Goal: Find specific page/section: Find specific page/section

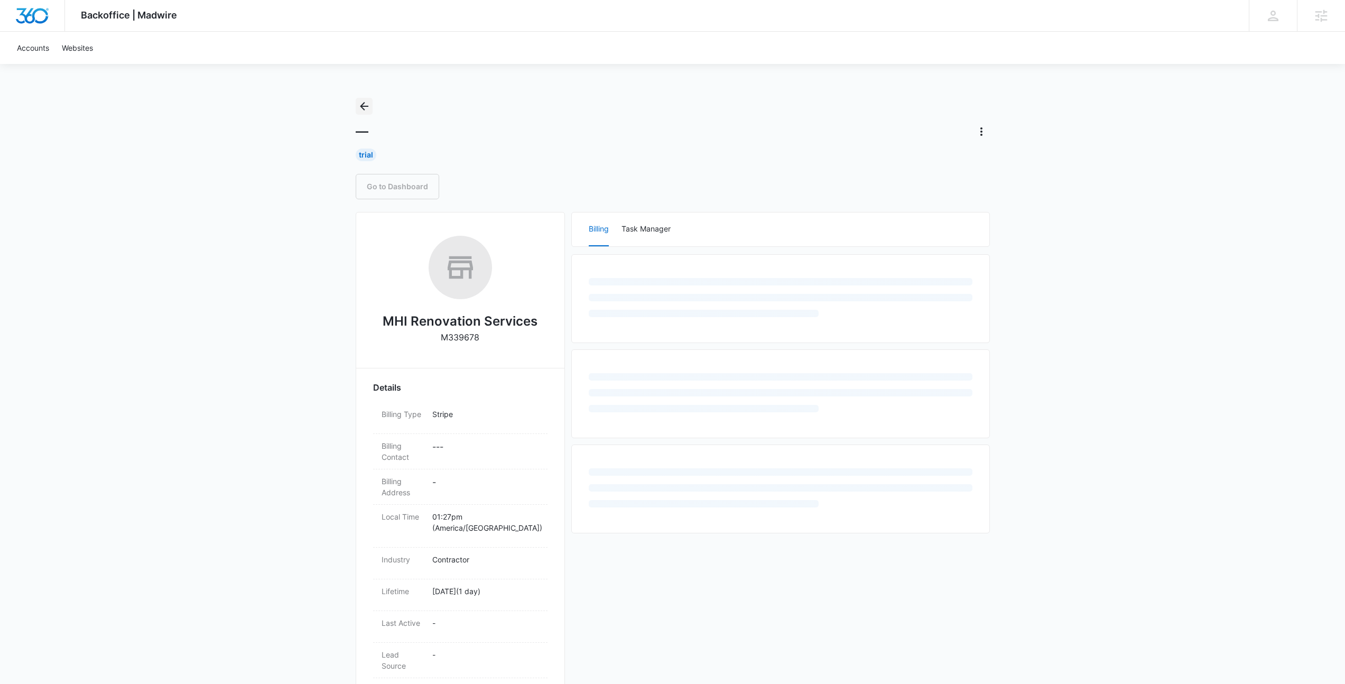
click at [359, 104] on icon "Back" at bounding box center [364, 106] width 13 height 13
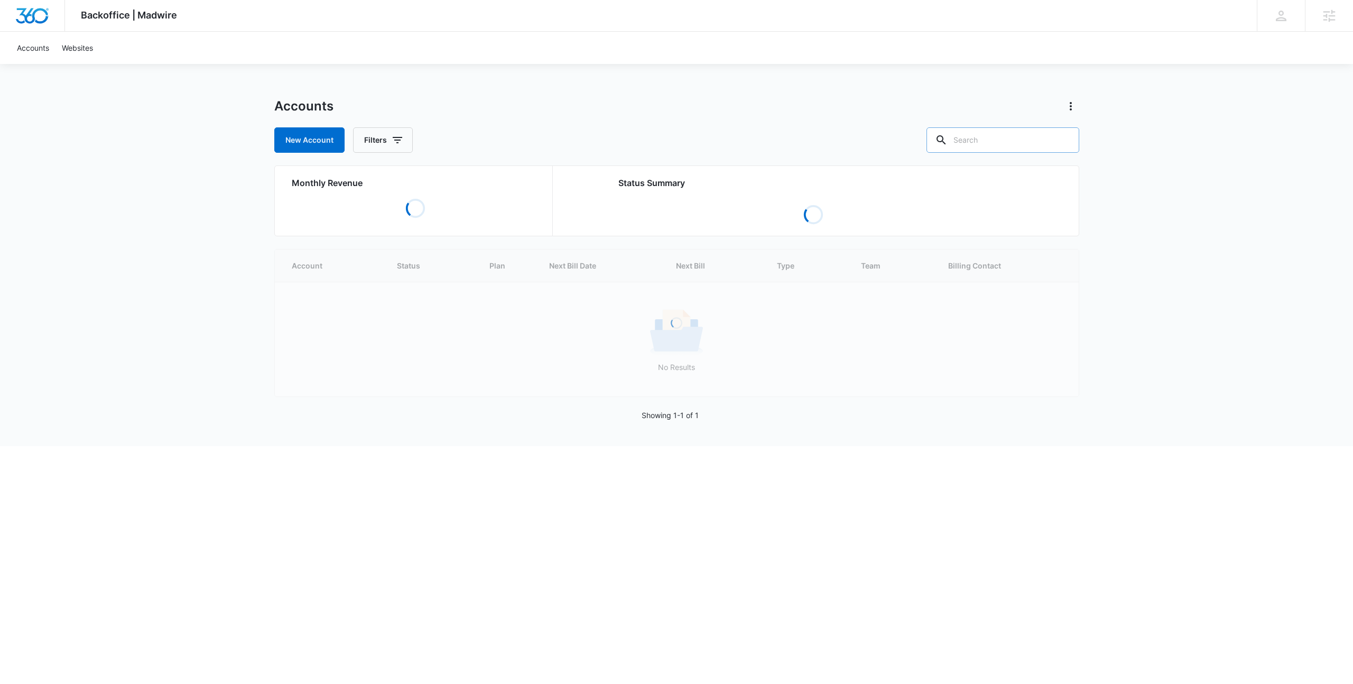
click at [1033, 146] on input "text" at bounding box center [1002, 139] width 153 height 25
type input "edri"
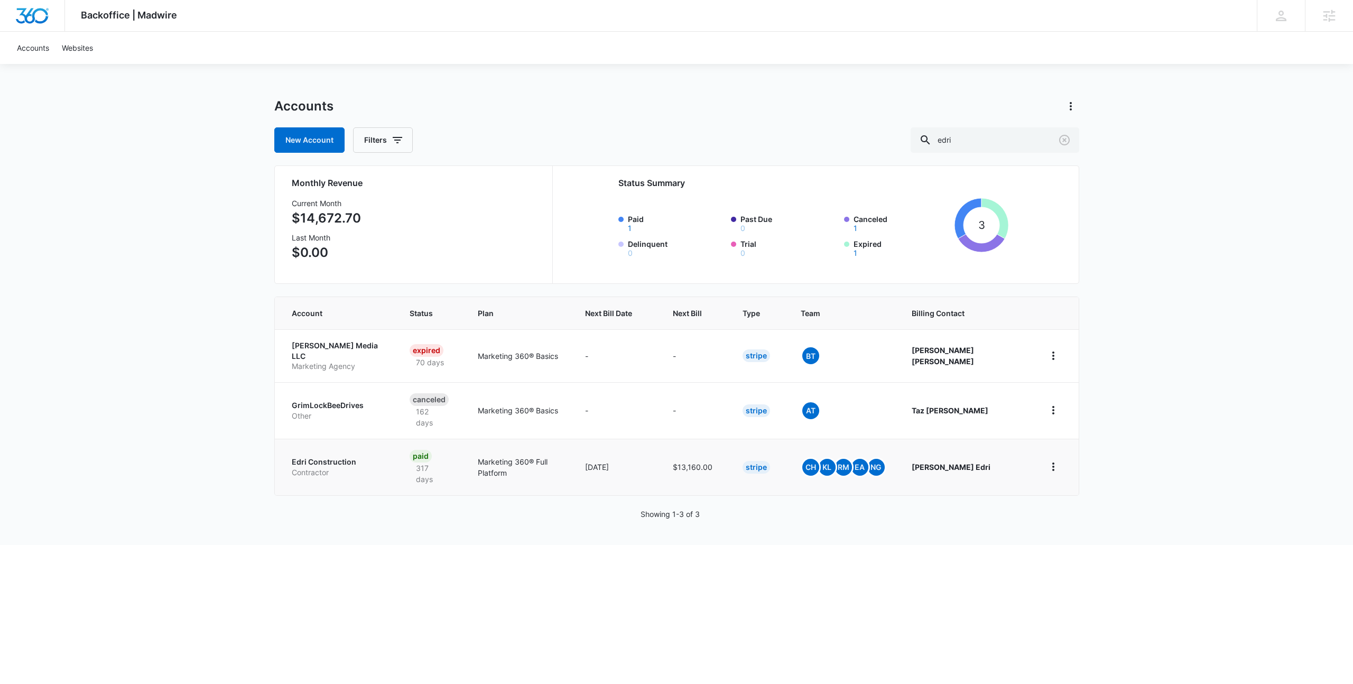
click at [329, 457] on p "Edri Construction" at bounding box center [338, 462] width 93 height 11
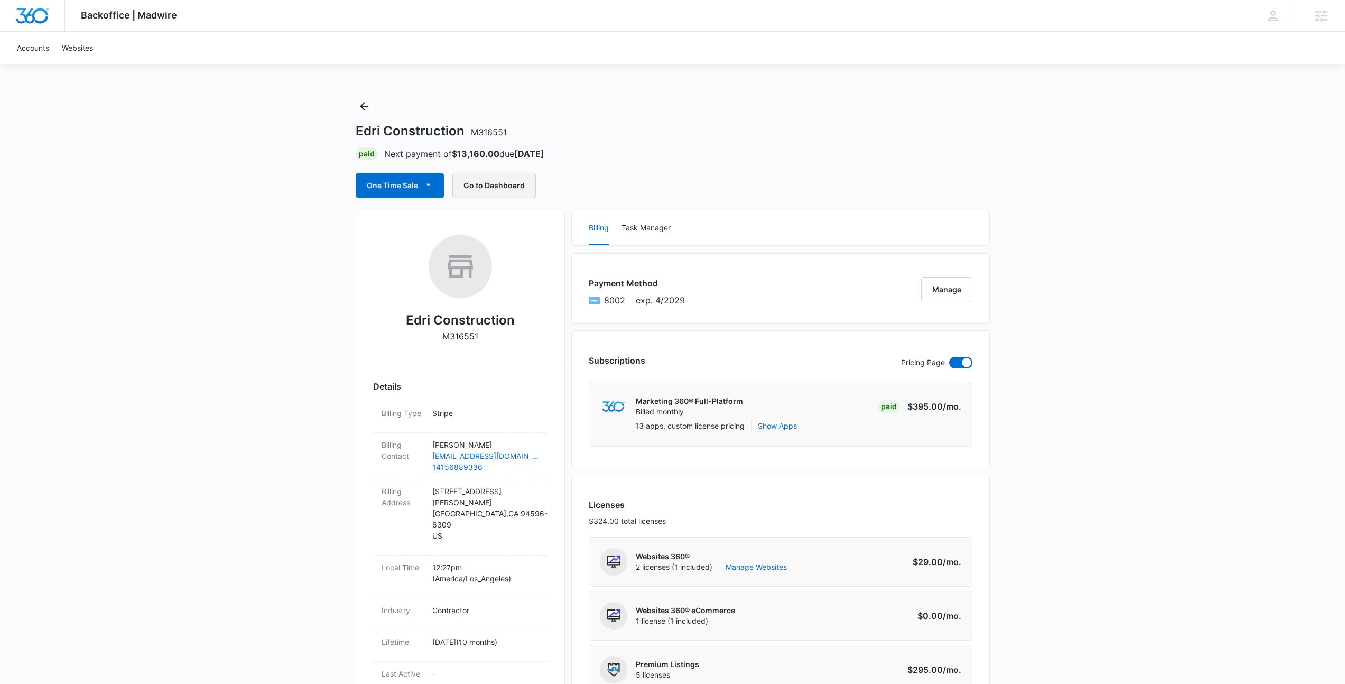
click at [507, 192] on button "Go to Dashboard" at bounding box center [493, 185] width 83 height 25
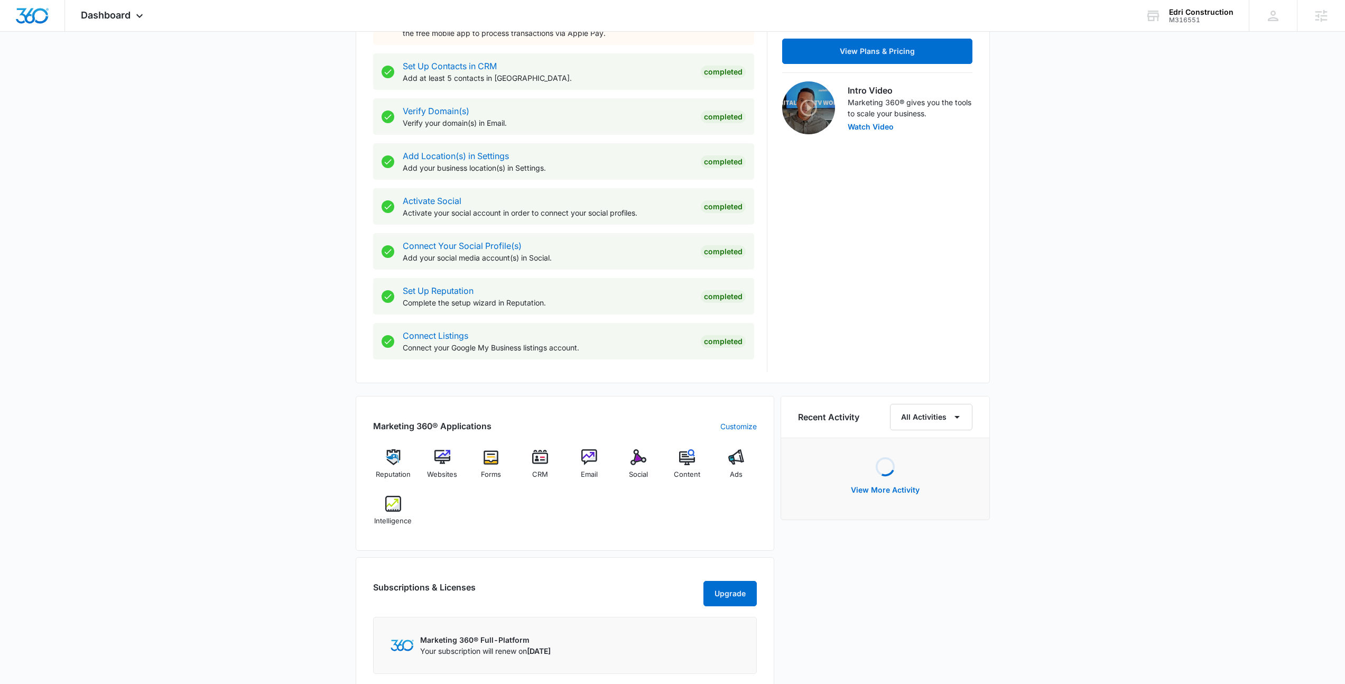
scroll to position [365, 0]
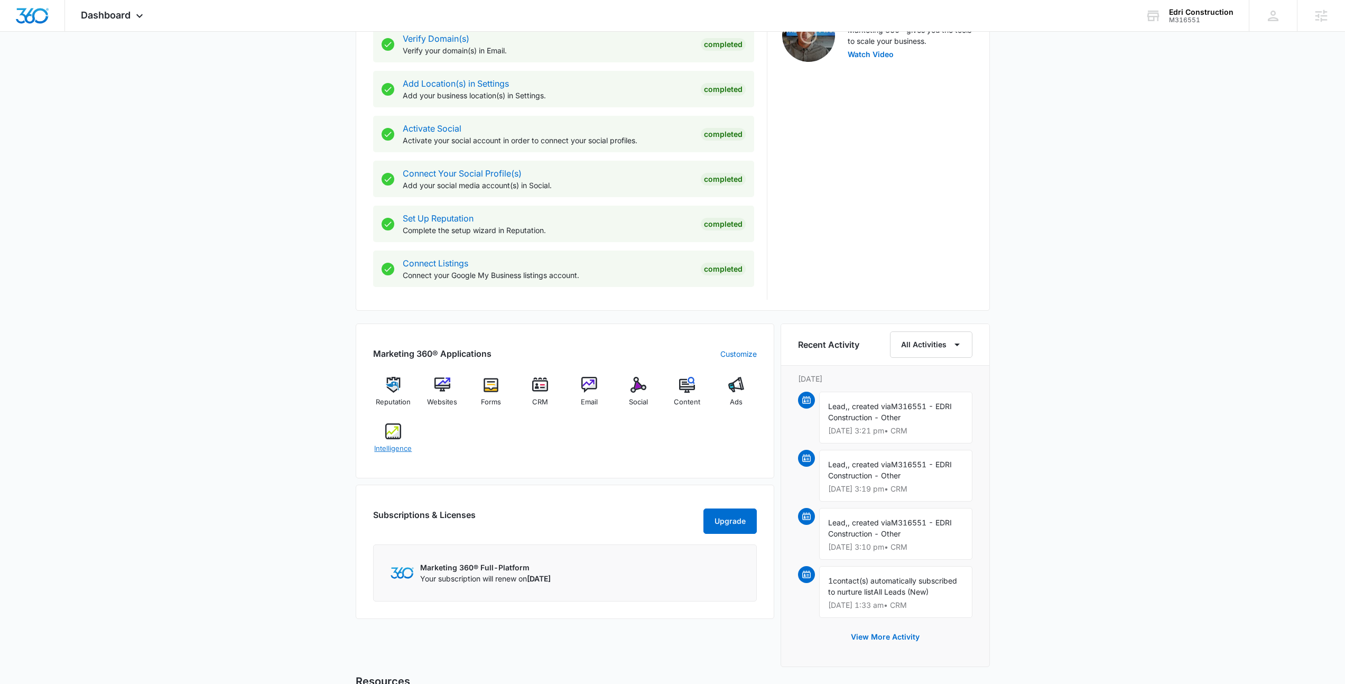
click at [387, 432] on img at bounding box center [393, 431] width 16 height 16
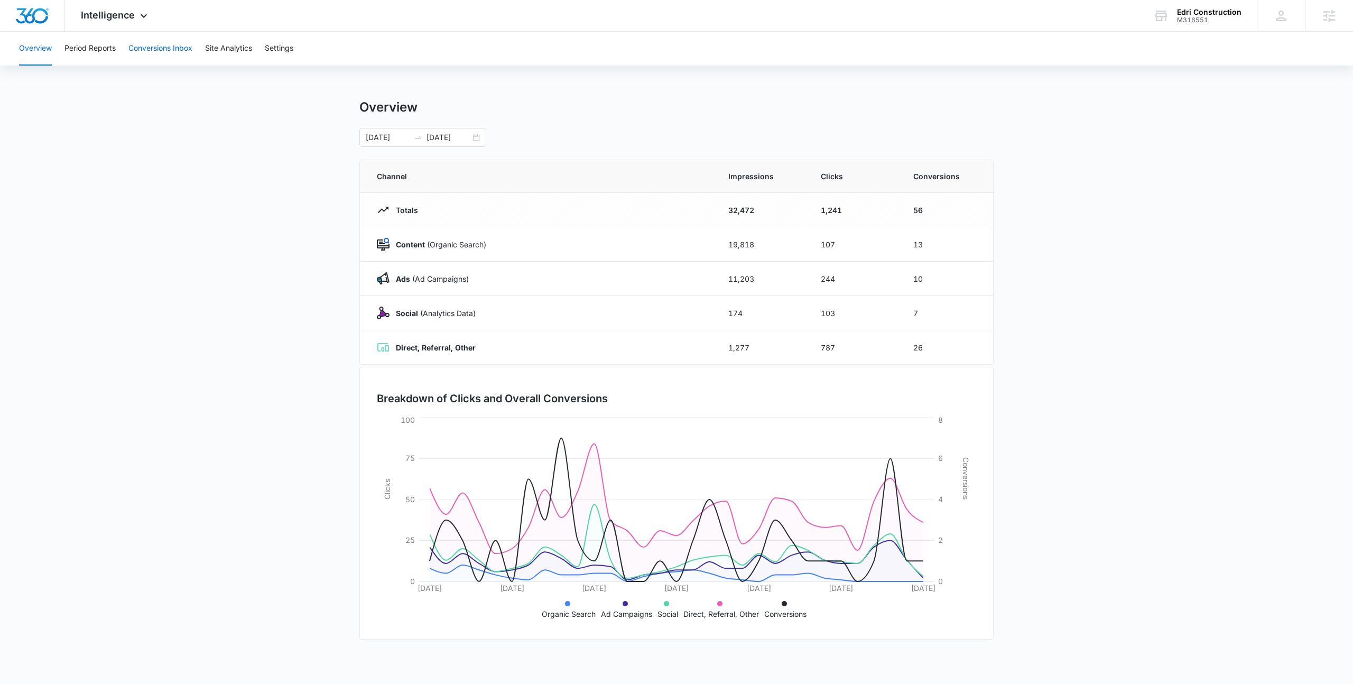
click at [144, 47] on button "Conversions Inbox" at bounding box center [160, 49] width 64 height 34
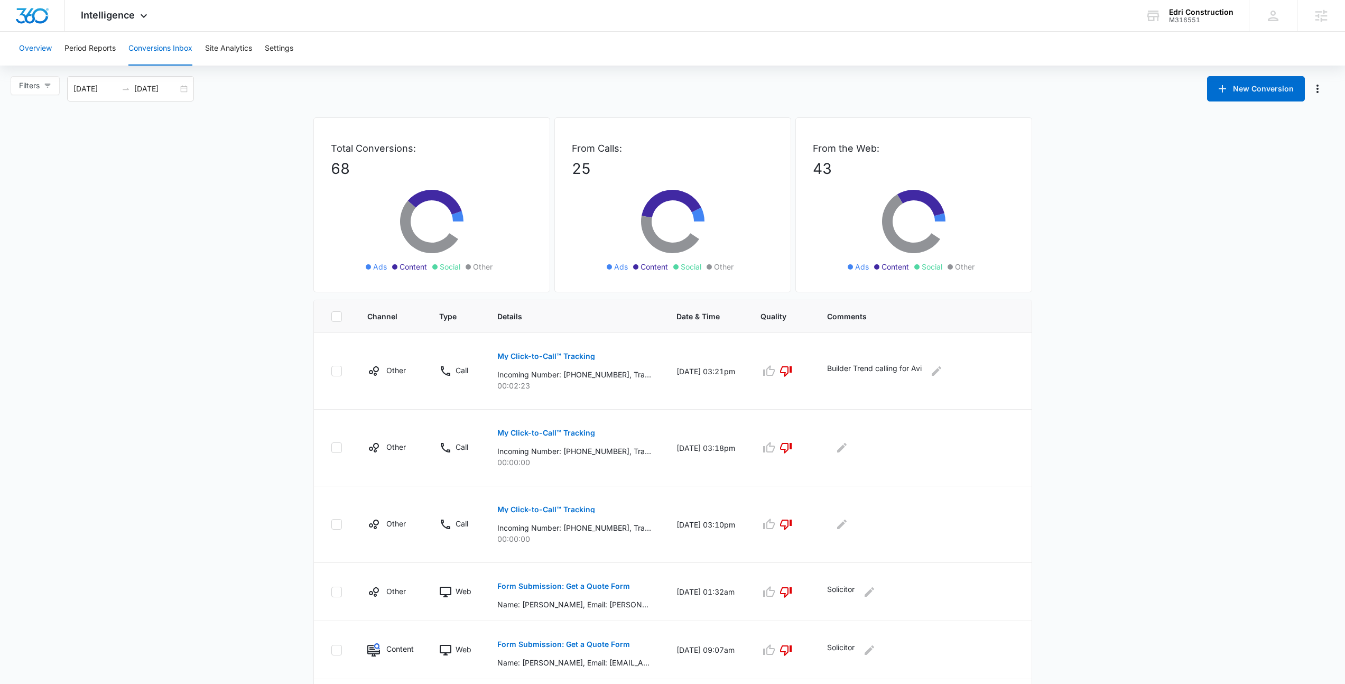
click at [39, 48] on button "Overview" at bounding box center [35, 49] width 33 height 34
